Goal: Check status

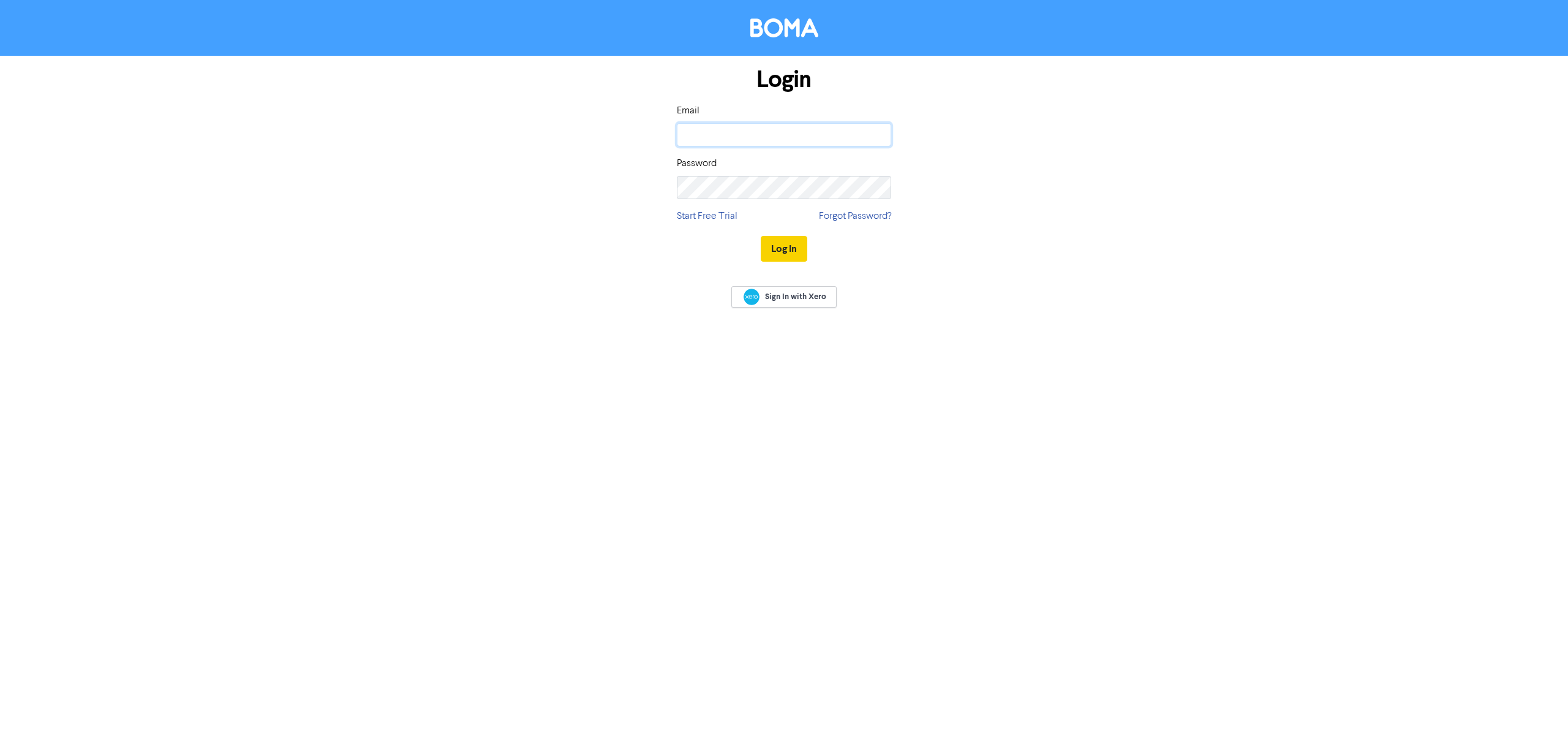
type input "[EMAIL_ADDRESS][DOMAIN_NAME]"
click at [791, 248] on button "Log In" at bounding box center [784, 248] width 46 height 26
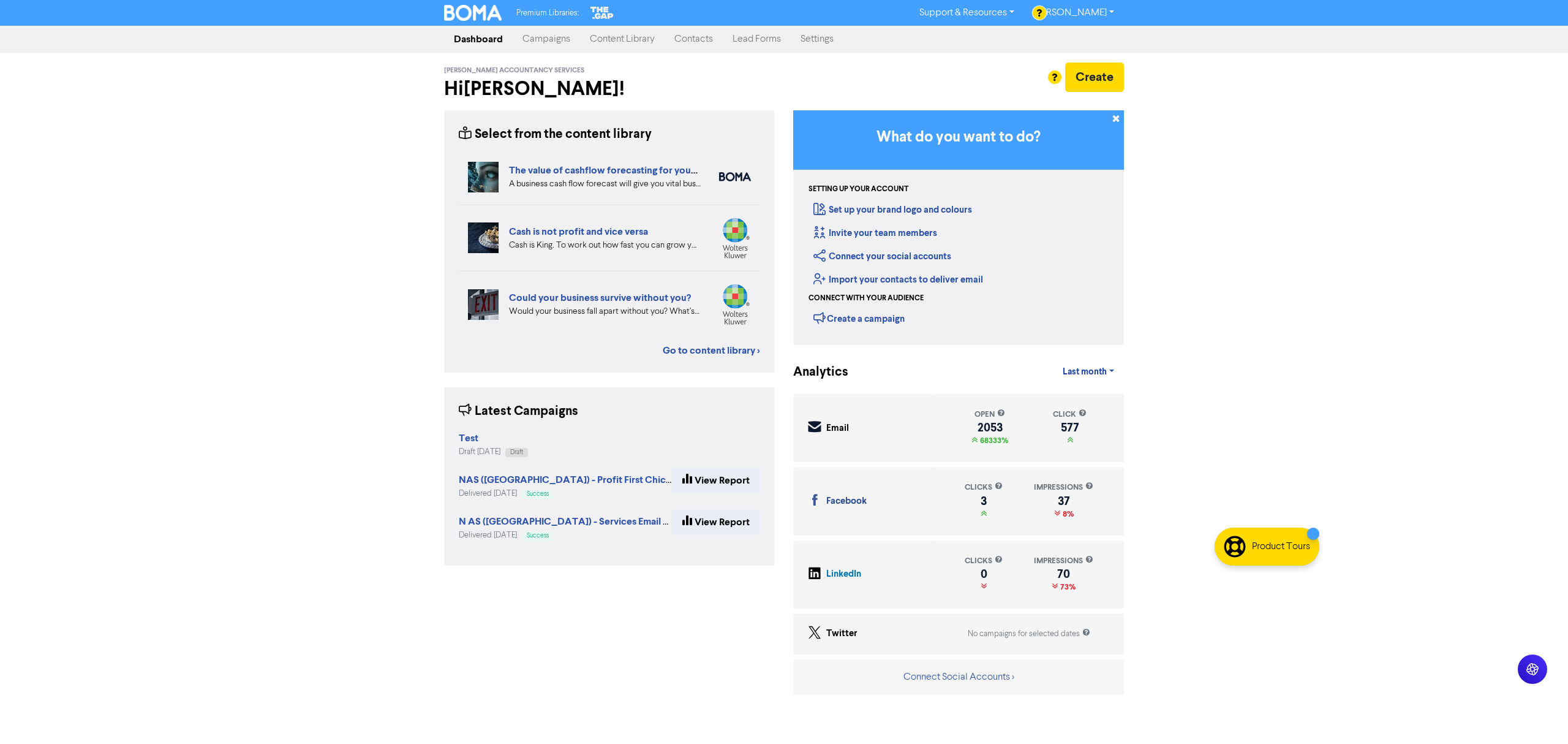
click at [551, 38] on link "Campaigns" at bounding box center [546, 39] width 67 height 25
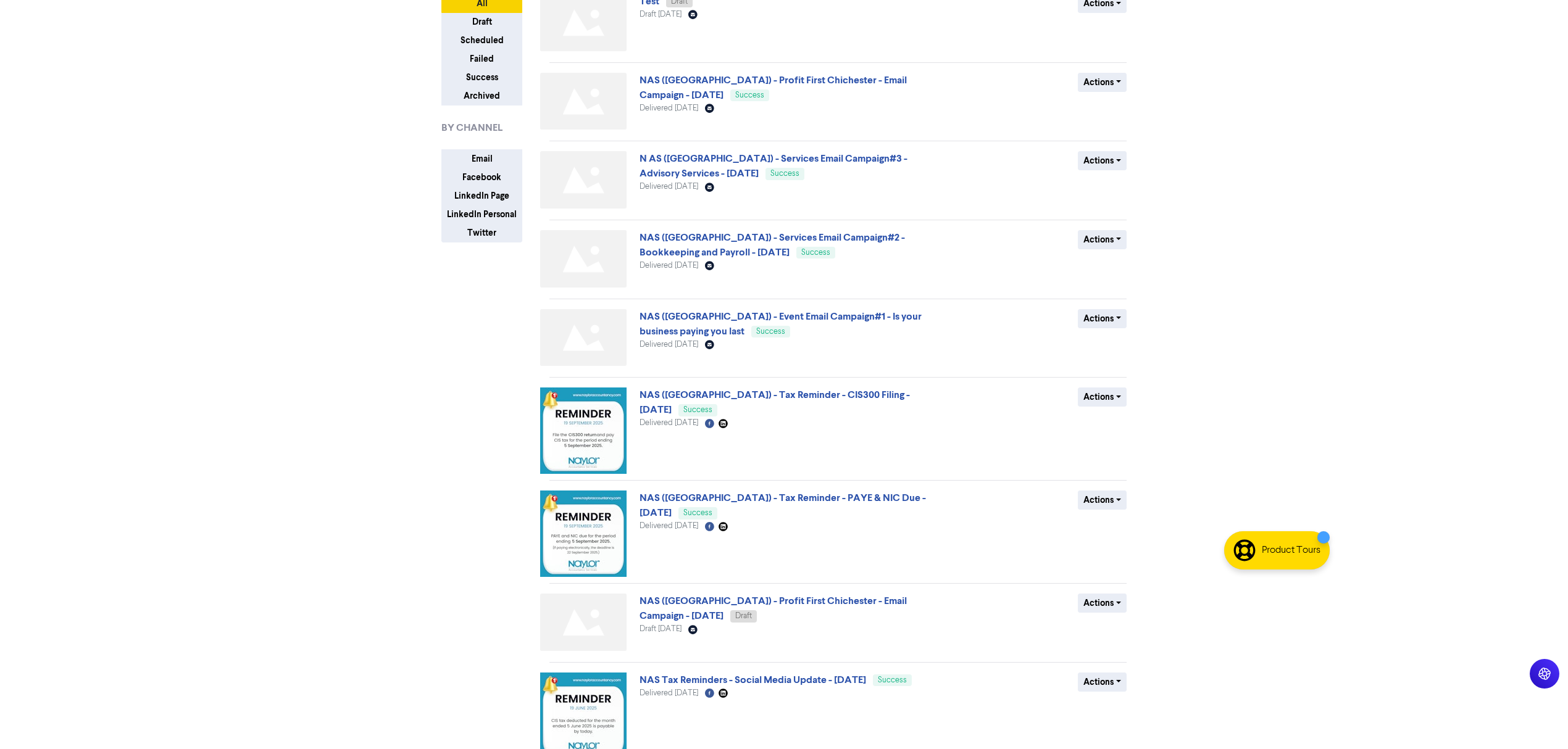
scroll to position [26, 0]
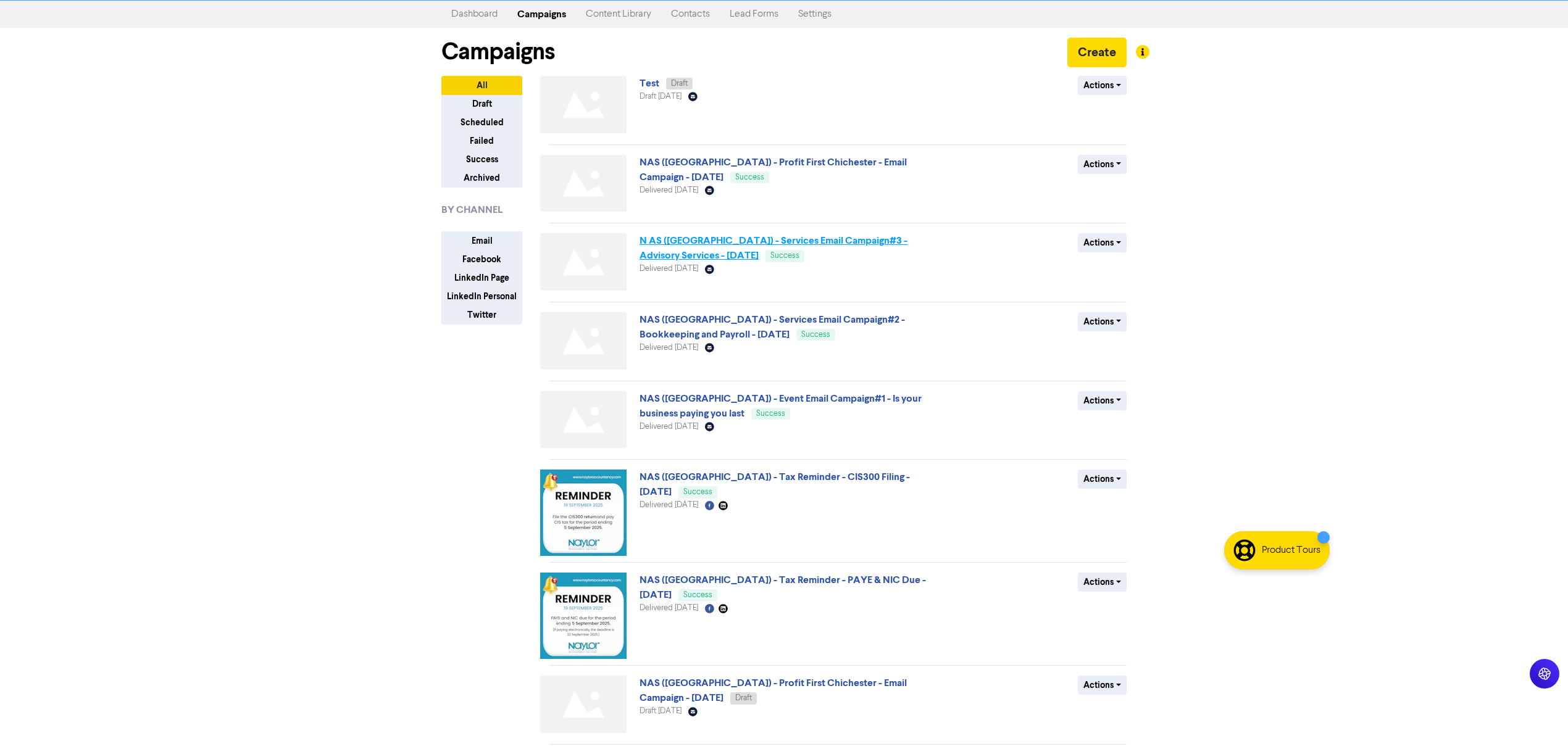
click at [799, 242] on link "N AS ([GEOGRAPHIC_DATA]) - Services Email Campaign#3 - Advisory Services - [DAT…" at bounding box center [773, 248] width 268 height 27
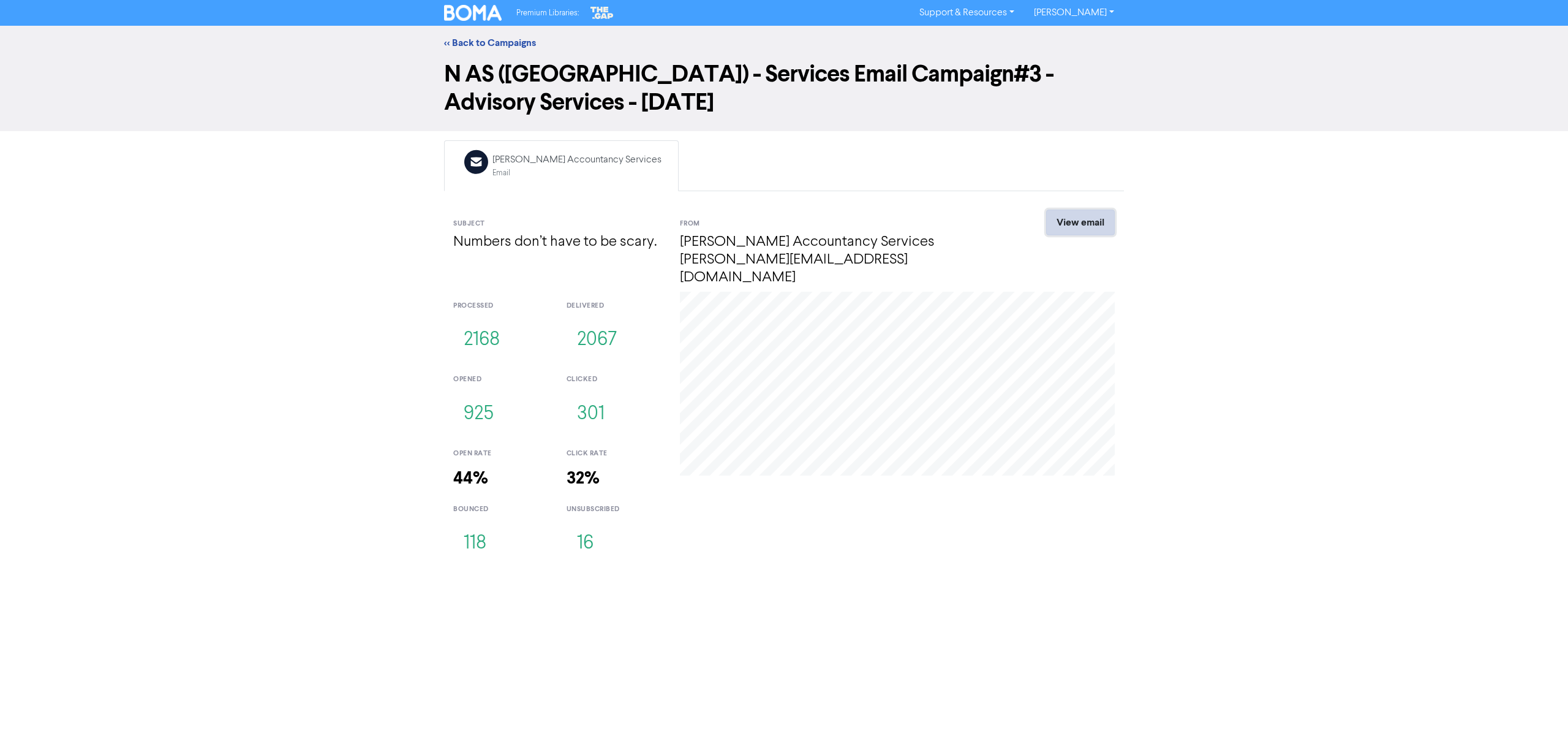
click at [1087, 218] on link "View email" at bounding box center [1081, 222] width 69 height 26
click at [1107, 11] on link "[PERSON_NAME]" at bounding box center [1074, 13] width 100 height 19
click at [1099, 29] on button "Log Out" at bounding box center [1073, 37] width 97 height 15
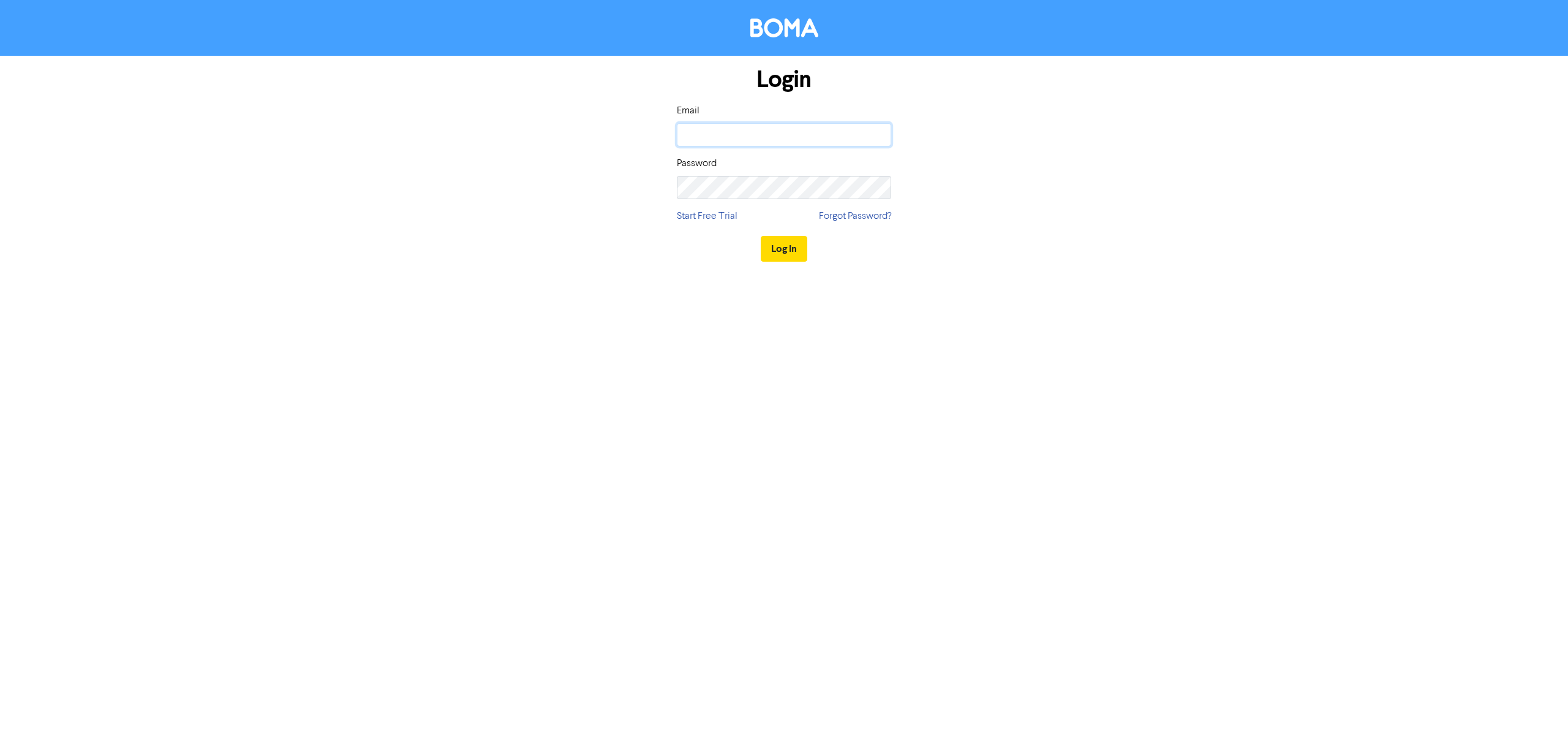
type input "[EMAIL_ADDRESS][DOMAIN_NAME]"
